Goal: Task Accomplishment & Management: Manage account settings

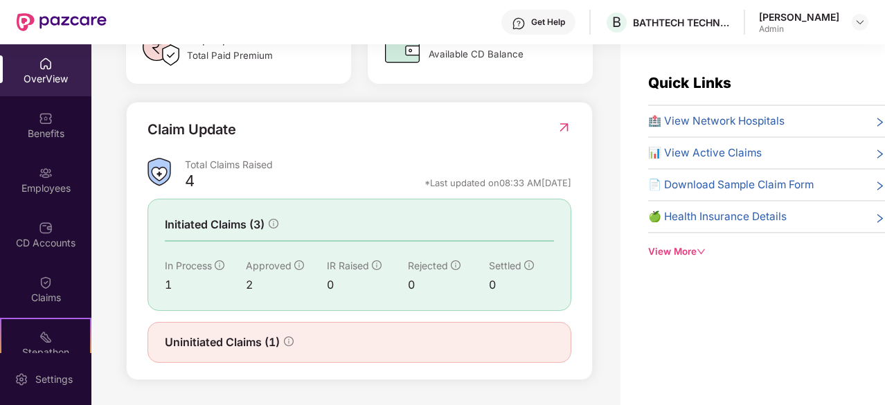
scroll to position [445, 0]
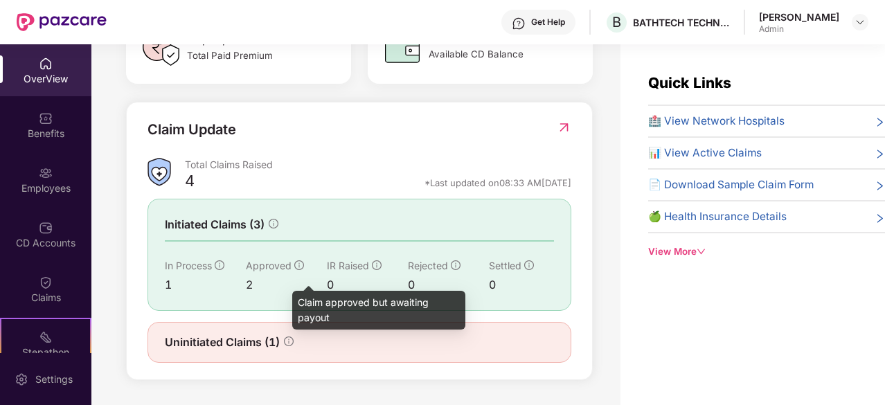
click at [294, 270] on icon "info-circle" at bounding box center [299, 265] width 10 height 10
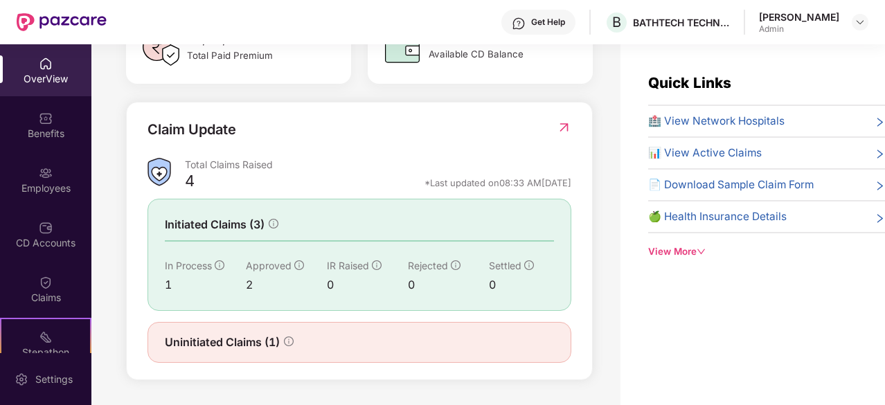
scroll to position [452, 0]
click at [235, 350] on span "Uninitiated Claims (1)" at bounding box center [222, 342] width 115 height 17
click at [227, 347] on span "Uninitiated Claims (1)" at bounding box center [222, 342] width 115 height 17
click at [50, 177] on img at bounding box center [46, 173] width 14 height 14
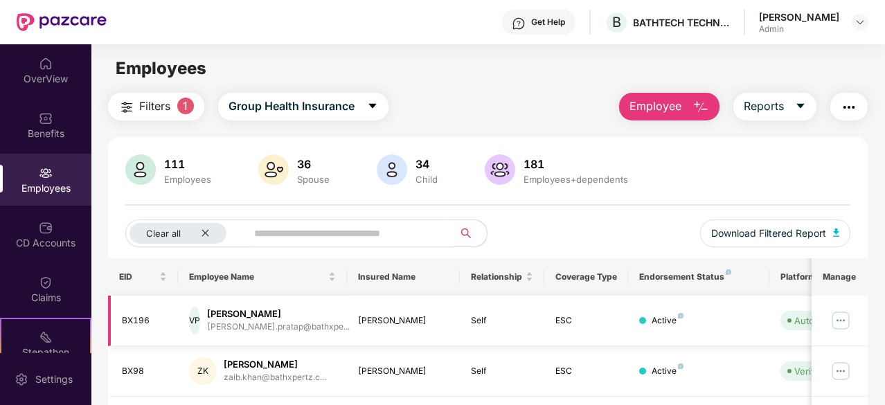
click at [842, 318] on img at bounding box center [841, 321] width 22 height 22
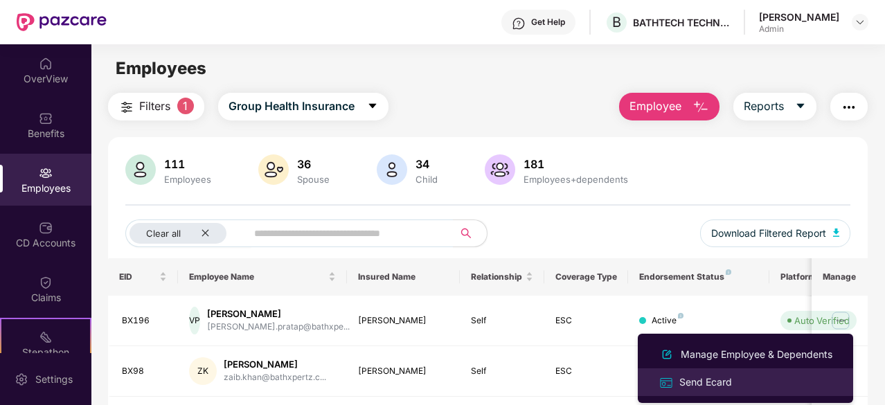
click at [718, 379] on div "Send Ecard" at bounding box center [706, 382] width 58 height 15
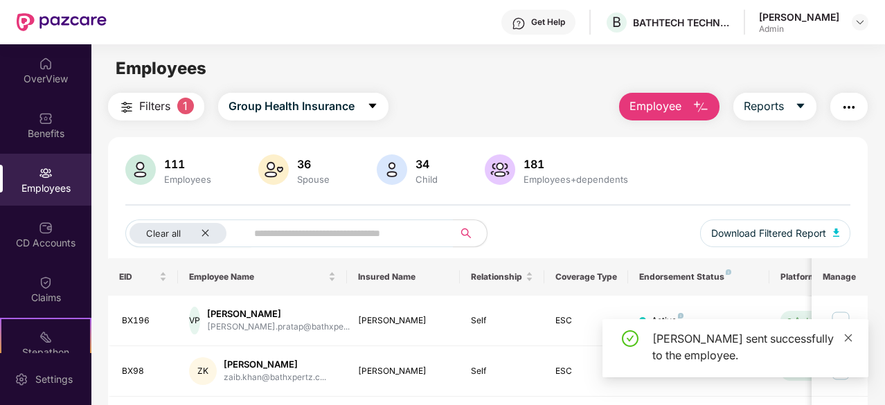
click at [851, 335] on icon "close" at bounding box center [849, 338] width 8 height 8
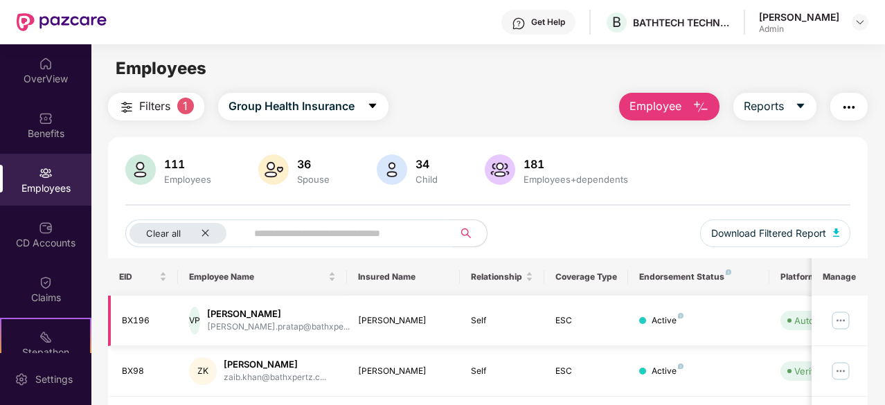
click at [472, 329] on td "Self" at bounding box center [502, 321] width 85 height 51
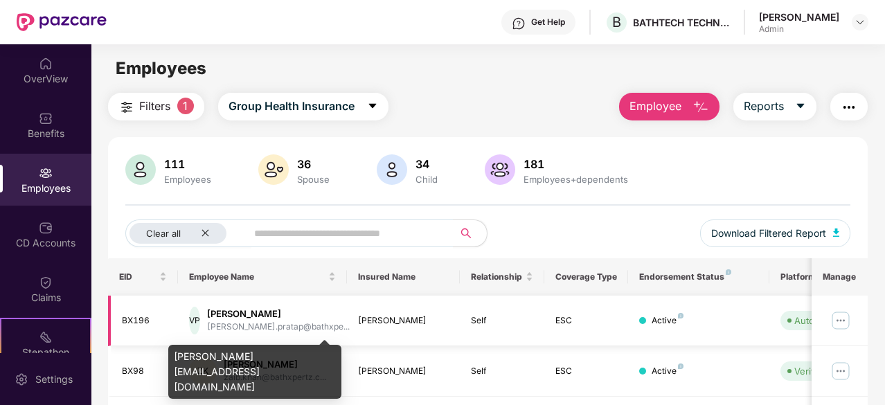
click at [263, 321] on div "[PERSON_NAME].pratap@bathxpe..." at bounding box center [278, 327] width 143 height 13
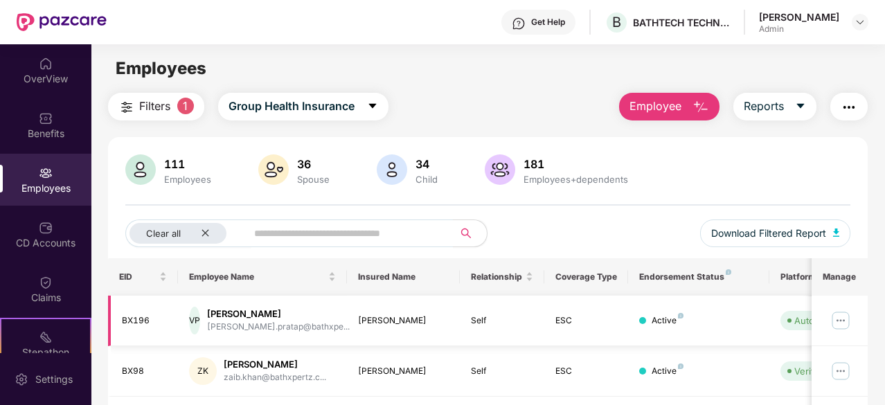
click at [137, 317] on div "BX196" at bounding box center [145, 320] width 46 height 13
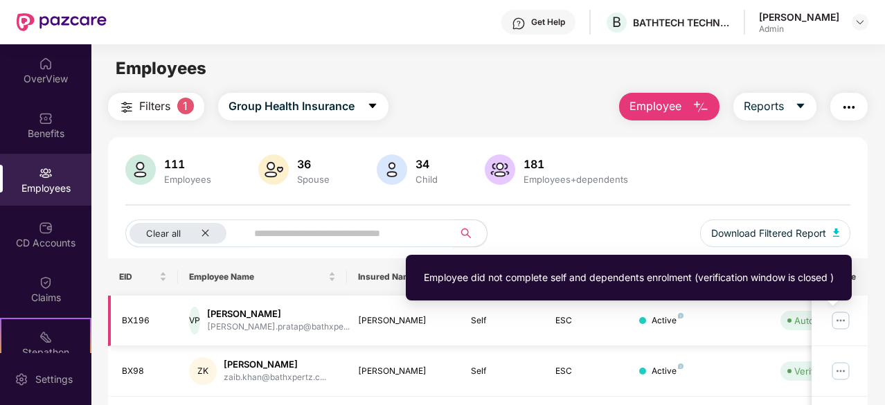
click at [791, 323] on span "Auto Verified" at bounding box center [819, 320] width 76 height 19
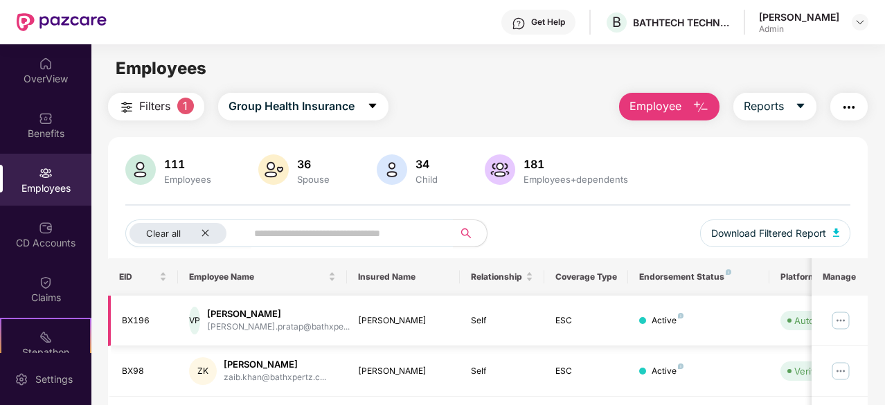
click at [843, 328] on img at bounding box center [841, 321] width 22 height 22
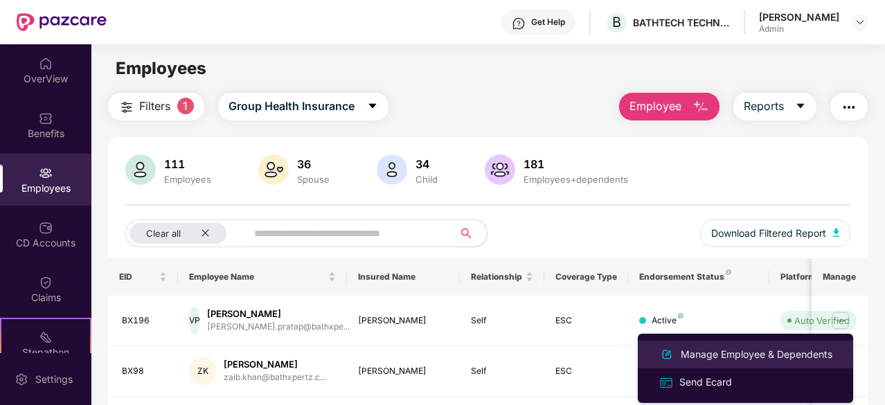
click at [758, 348] on div "Manage Employee & Dependents" at bounding box center [756, 354] width 157 height 15
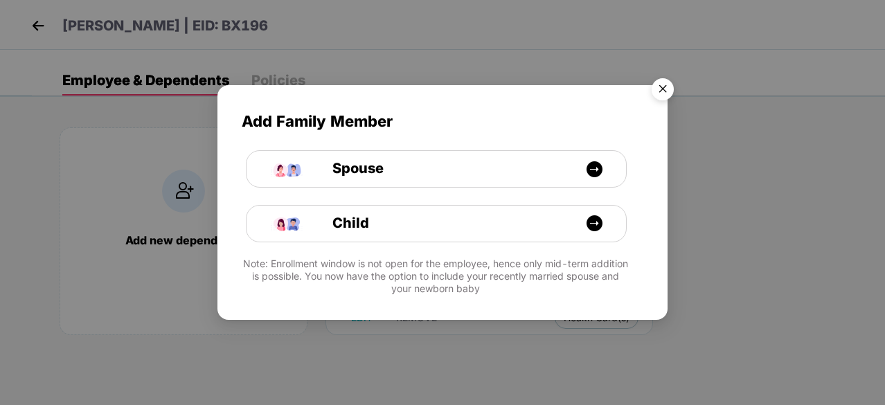
click at [664, 88] on img "Close" at bounding box center [662, 91] width 39 height 39
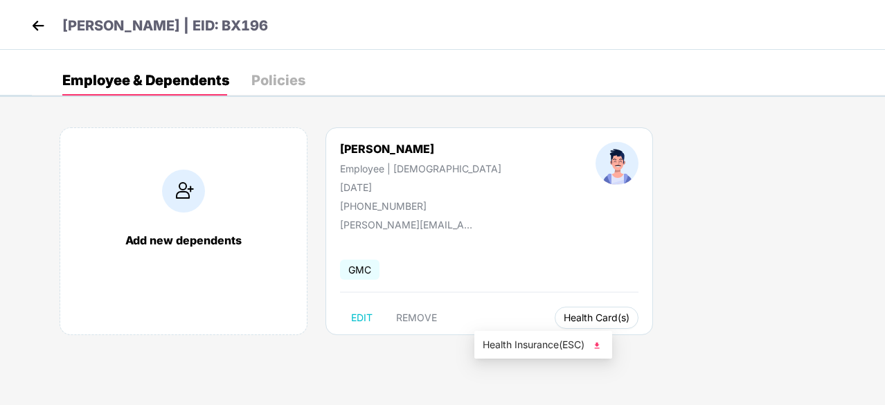
click at [564, 320] on span "Health Card(s)" at bounding box center [597, 317] width 66 height 7
click at [580, 348] on span "Health Insurance(ESC)" at bounding box center [543, 344] width 121 height 15
